Goal: Transaction & Acquisition: Purchase product/service

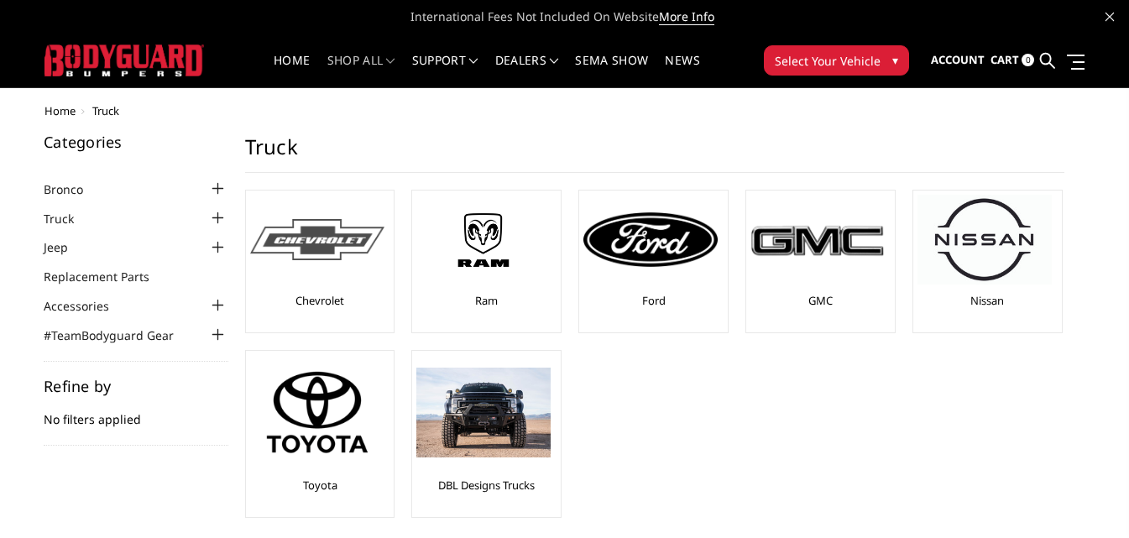
click at [336, 285] on div "Chevrolet" at bounding box center [320, 261] width 140 height 133
click at [343, 284] on div at bounding box center [317, 240] width 134 height 90
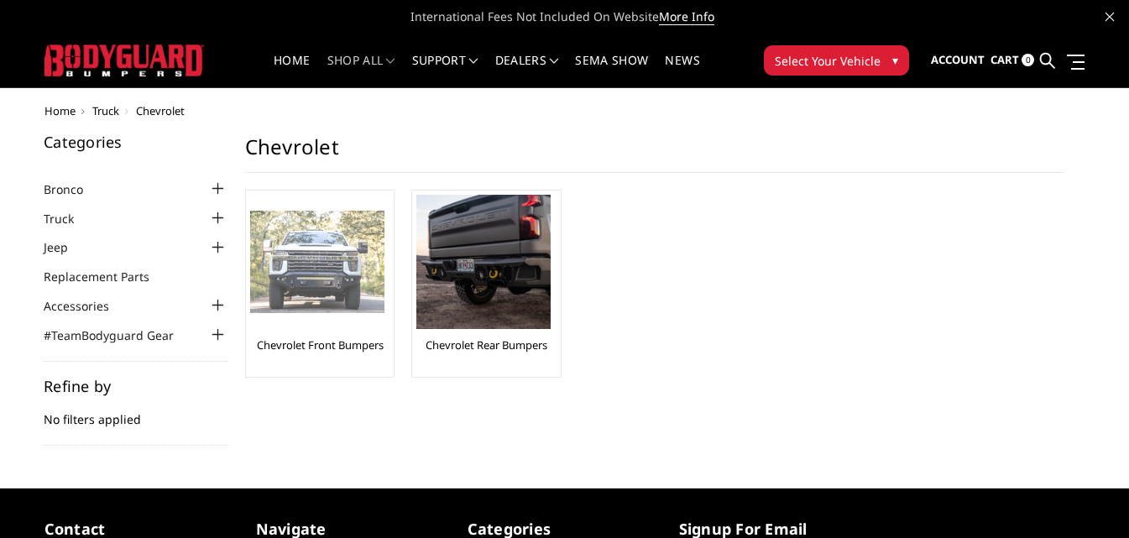
click at [268, 288] on img at bounding box center [317, 262] width 134 height 103
